Goal: Find specific page/section: Find specific page/section

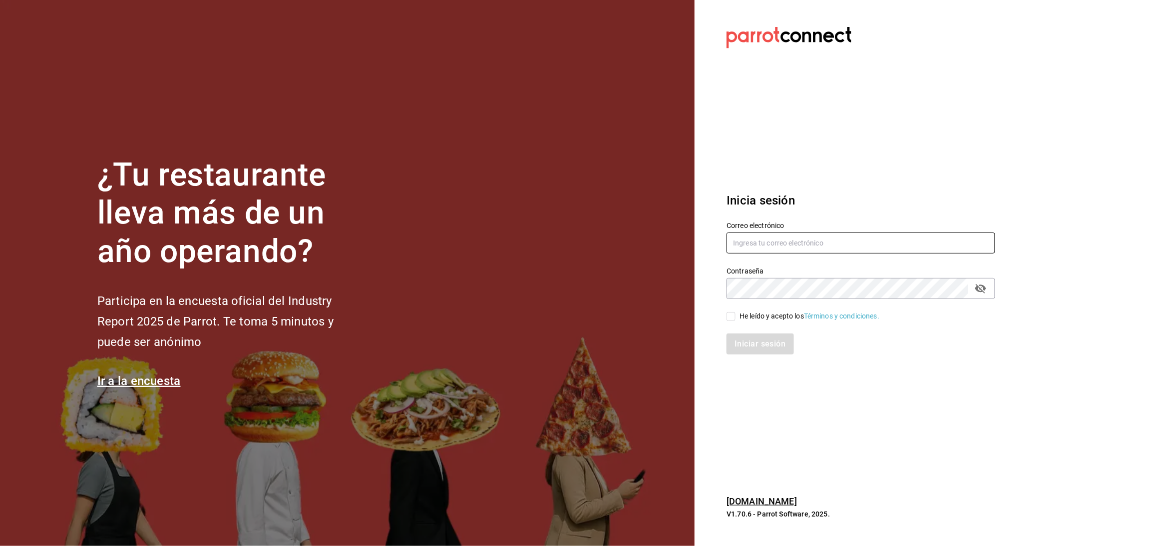
click at [776, 241] on input "text" at bounding box center [861, 242] width 269 height 21
type input "anyulope@outlook.com"
click at [981, 288] on icon "passwordField" at bounding box center [981, 288] width 11 height 9
click at [731, 314] on input "He leído y acepto los Términos y condiciones." at bounding box center [731, 316] width 9 height 9
checkbox input "true"
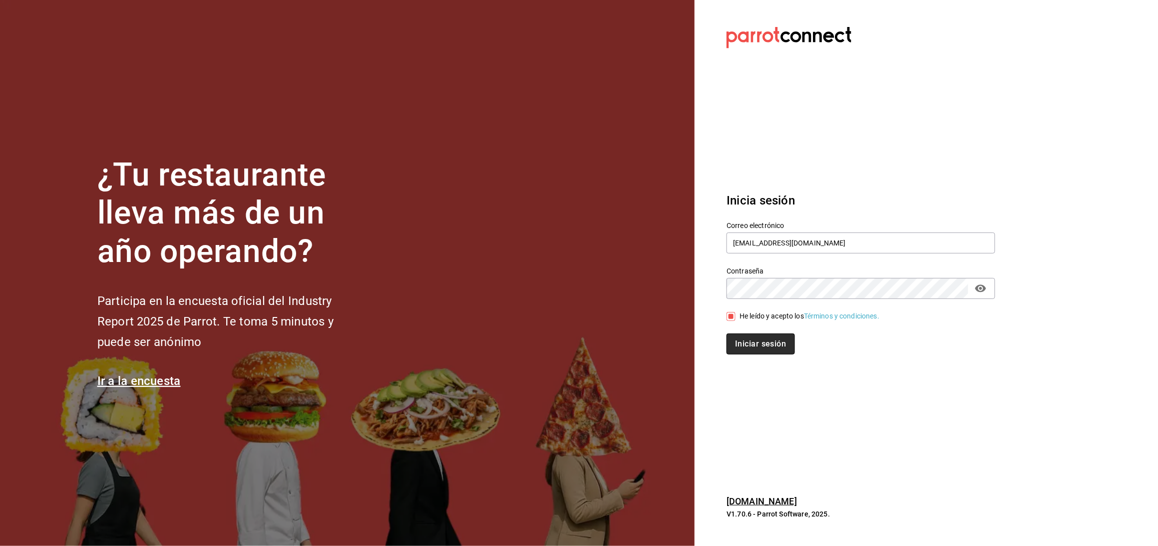
click at [748, 350] on button "Iniciar sesión" at bounding box center [761, 343] width 68 height 21
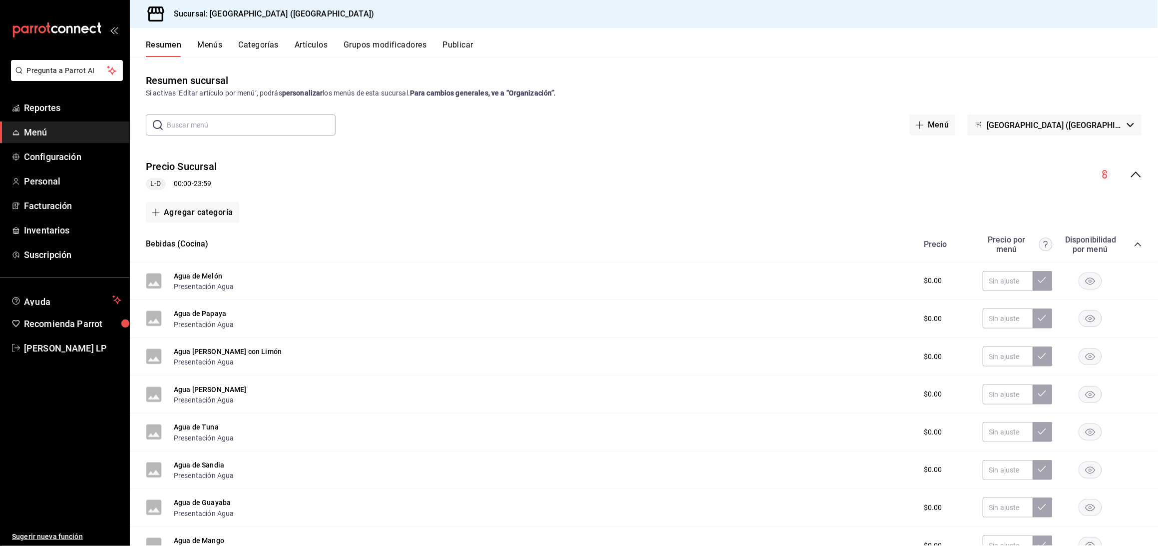
click at [310, 38] on div "Resumen Menús Categorías Artículos Grupos modificadores Publicar" at bounding box center [644, 42] width 1029 height 29
click at [309, 44] on button "Artículos" at bounding box center [311, 48] width 33 height 17
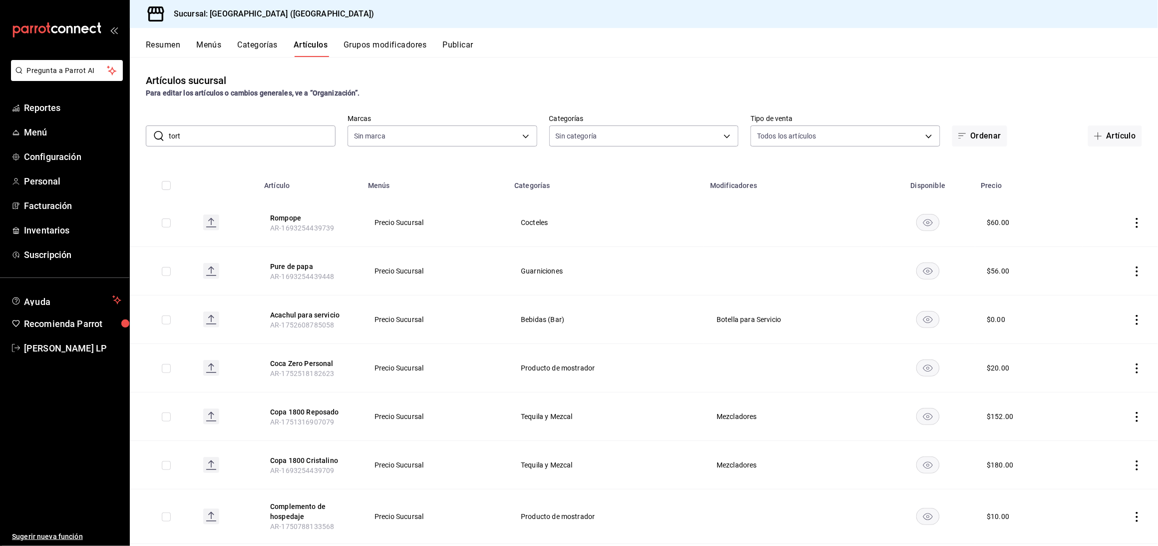
type input "torta"
type input "c5b0ed81-af66-4c2d-afb4-f59aa1ecca2b"
type input "8c3fc7fb-afc8-4fcf-a35f-97b25a26b173,d858cdb4-7991-4d76-a946-9f508960b44e,730af…"
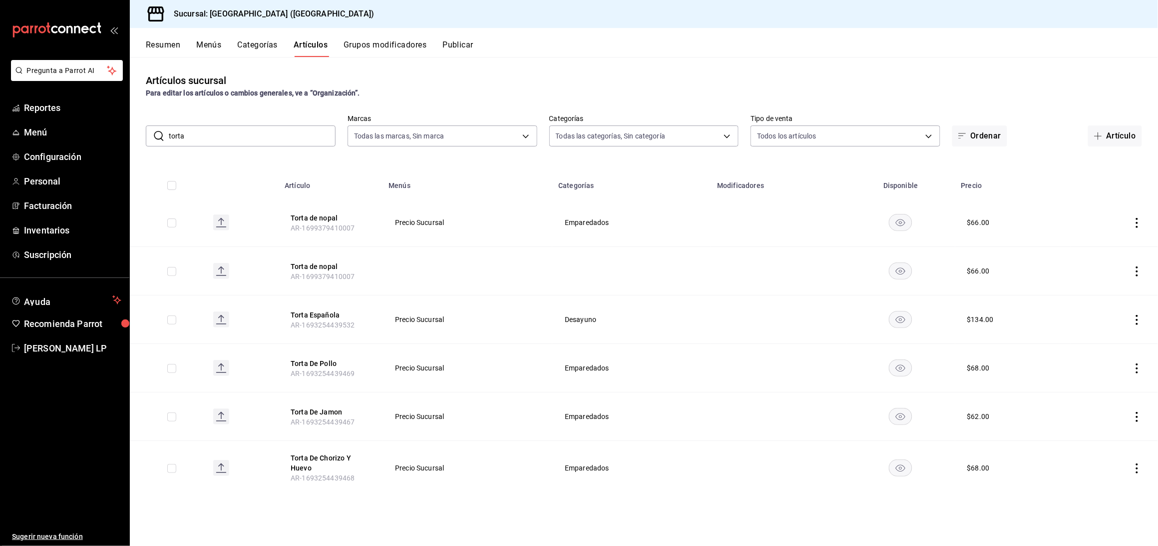
click at [276, 131] on input "torta" at bounding box center [252, 136] width 167 height 20
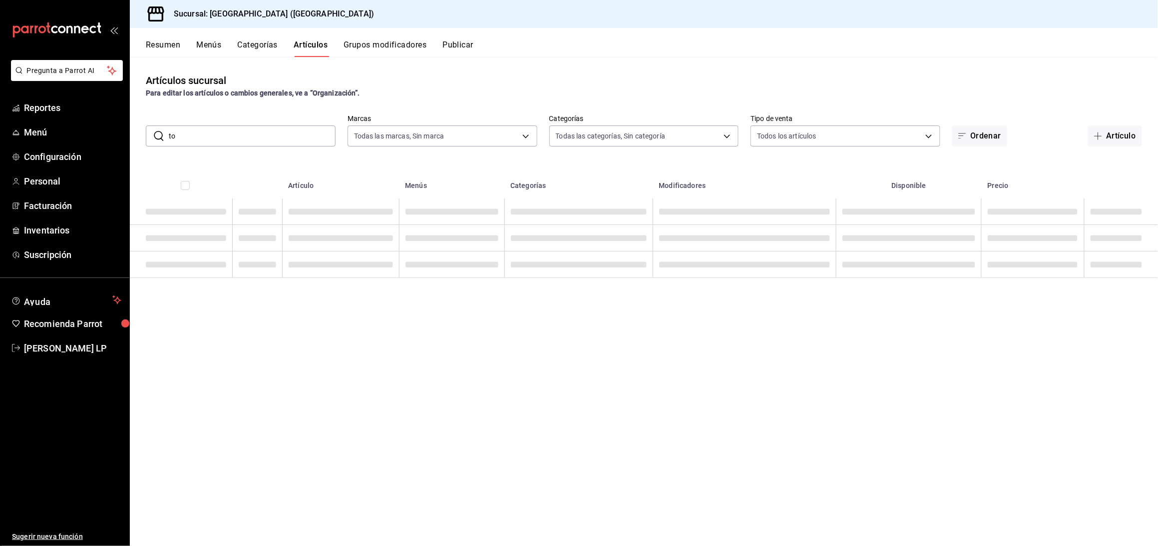
type input "t"
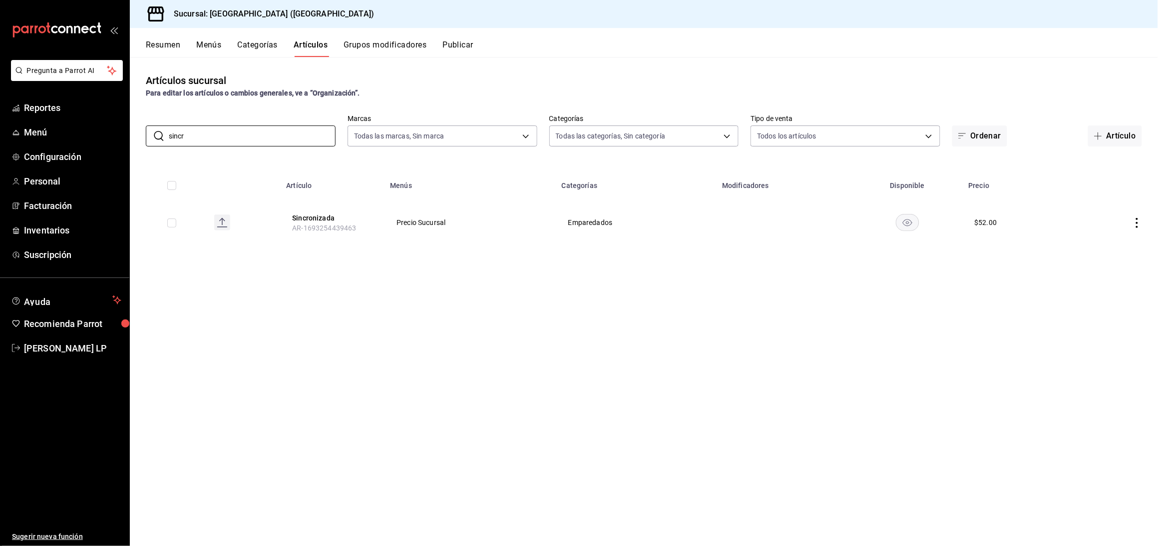
type input "sincr"
click at [298, 281] on div "Artículos sucursal Para editar los artículos o cambios generales, ve a “Organiz…" at bounding box center [644, 301] width 1029 height 488
click at [46, 109] on span "Reportes" at bounding box center [72, 107] width 97 height 13
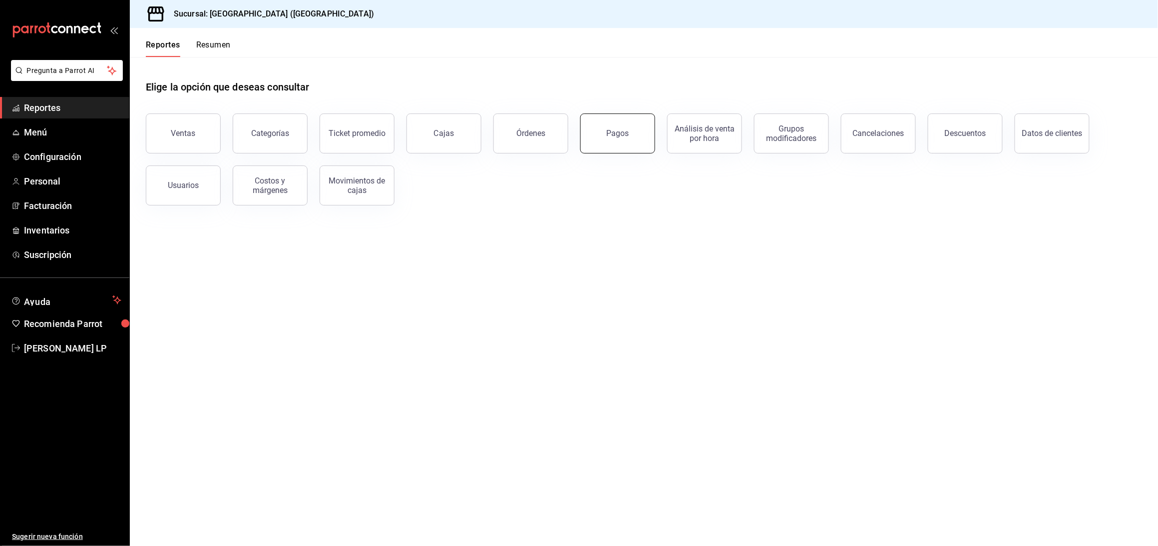
click at [643, 137] on button "Pagos" at bounding box center [617, 133] width 75 height 40
